Goal: Task Accomplishment & Management: Manage account settings

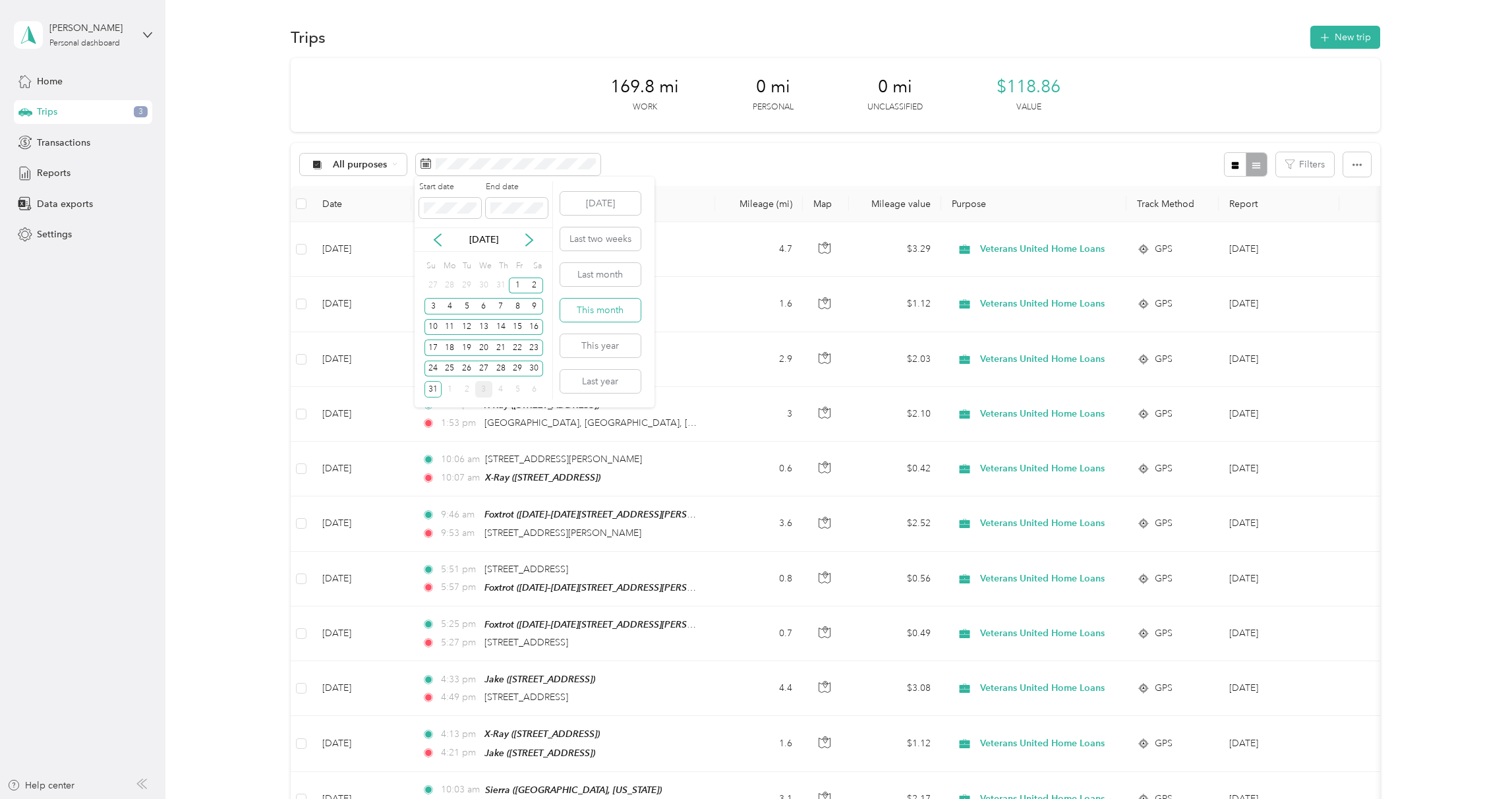
click at [605, 309] on button "This month" at bounding box center [600, 310] width 80 height 23
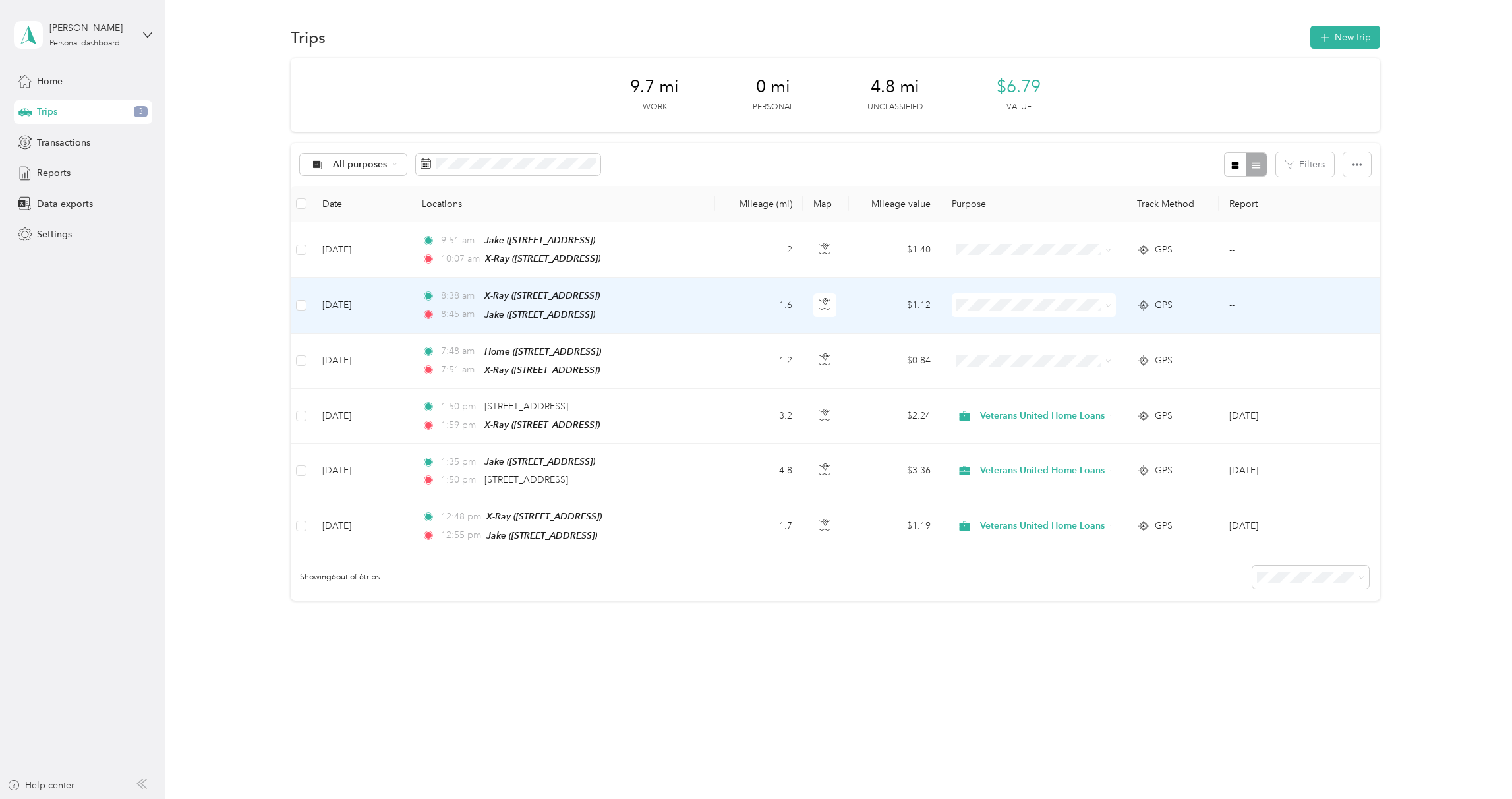
click at [985, 332] on li "Veterans United Home Loans" at bounding box center [1036, 327] width 167 height 23
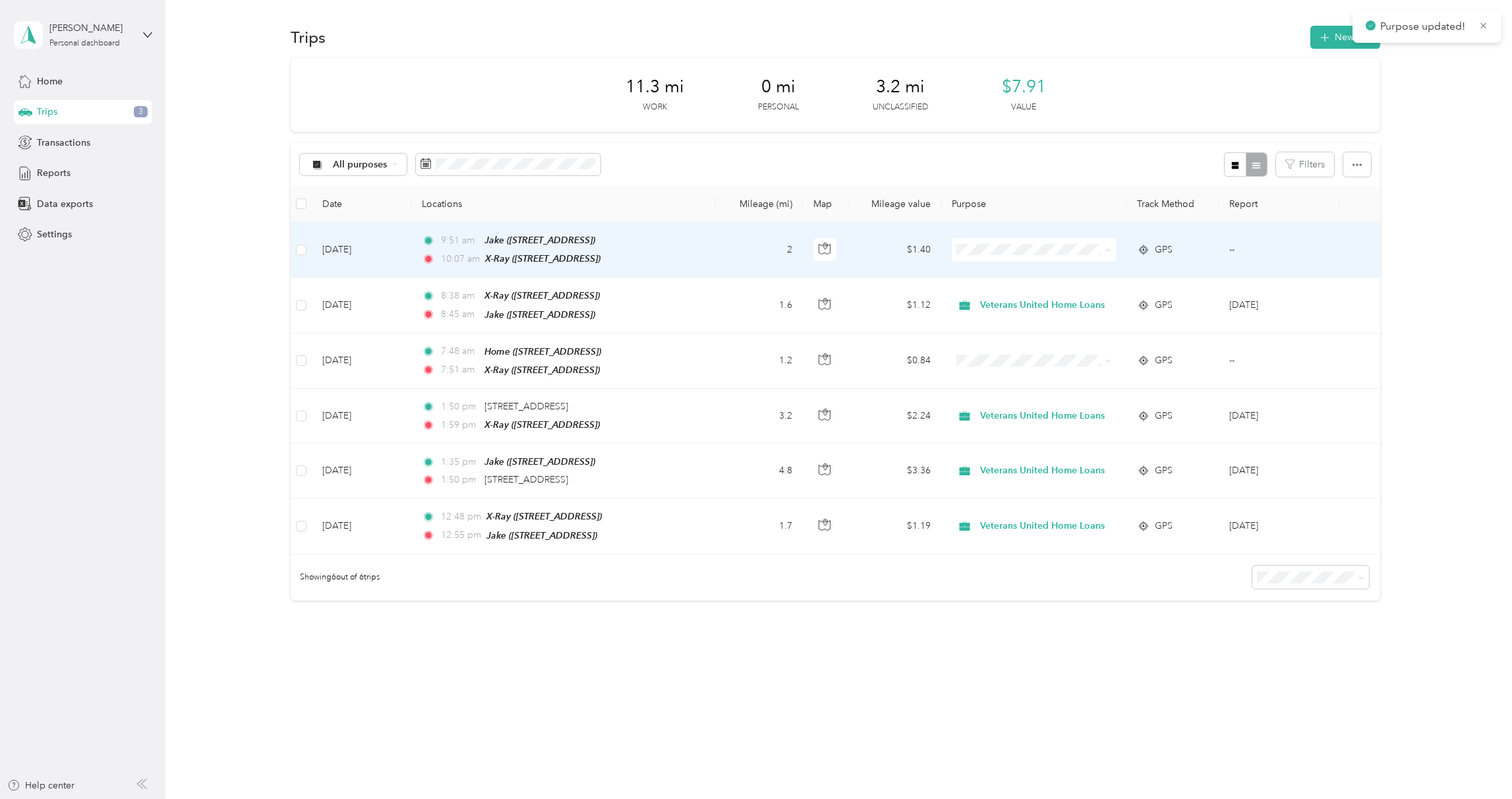
click at [1009, 279] on span "Veterans United Home Loans" at bounding box center [1047, 274] width 125 height 14
